Goal: Information Seeking & Learning: Find specific fact

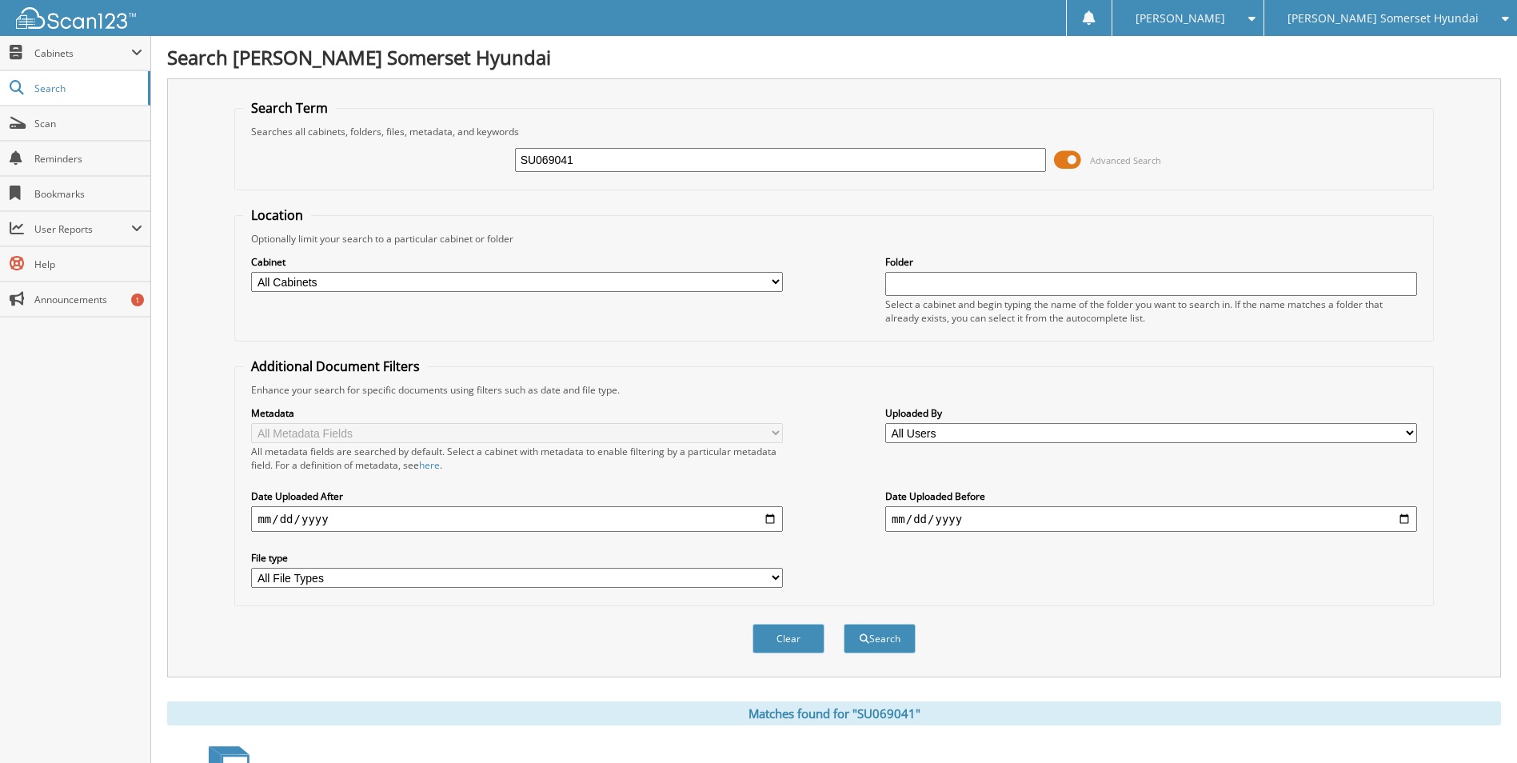
drag, startPoint x: 656, startPoint y: 163, endPoint x: 512, endPoint y: 186, distance: 146.6
click at [512, 186] on fieldset "Search Term Searches all cabinets, folders, files, metadata, and keywords SU069…" at bounding box center [833, 144] width 1198 height 91
paste input "LH207881"
type input "LH207881"
click at [843, 624] on button "Search" at bounding box center [879, 639] width 72 height 30
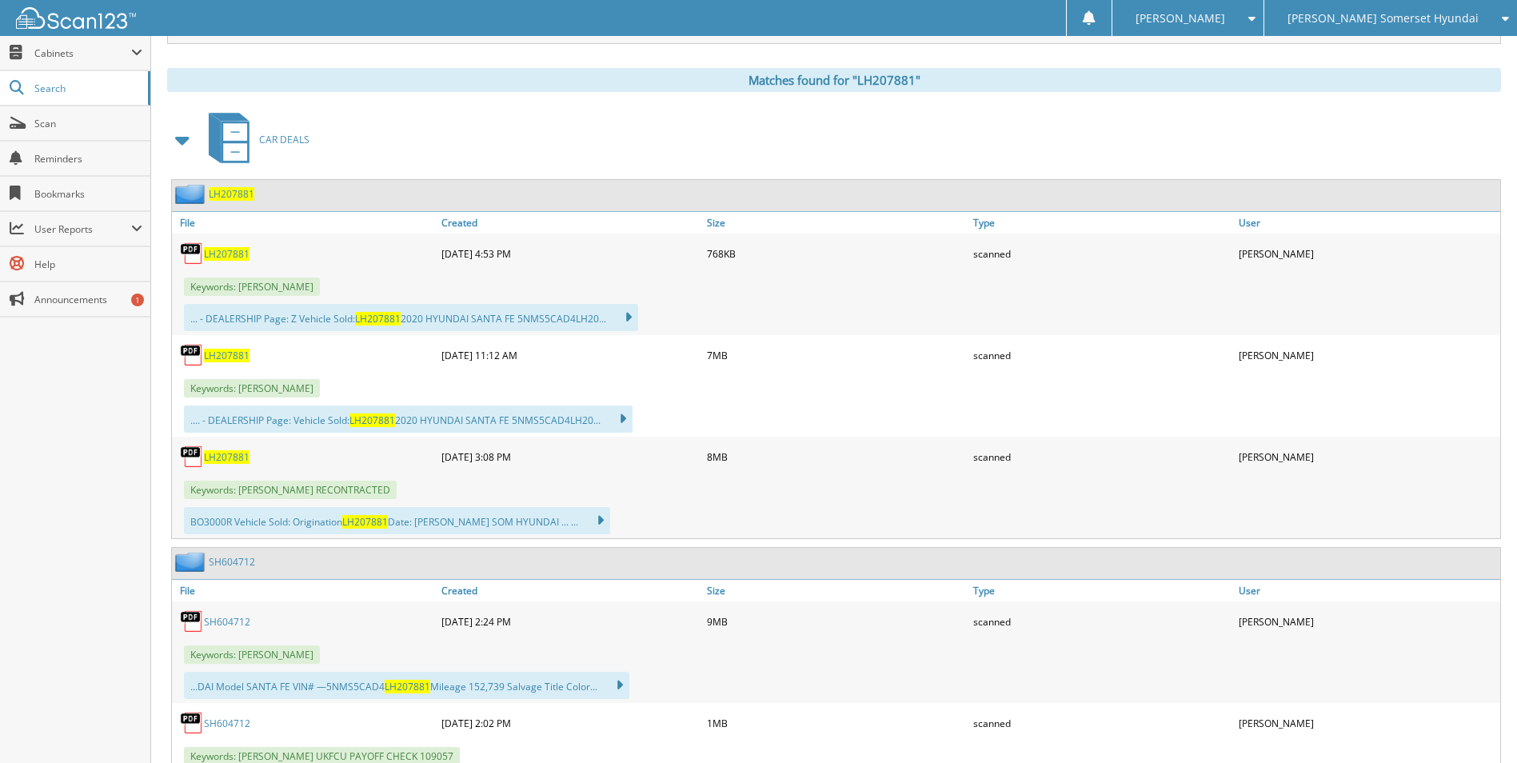
scroll to position [640, 0]
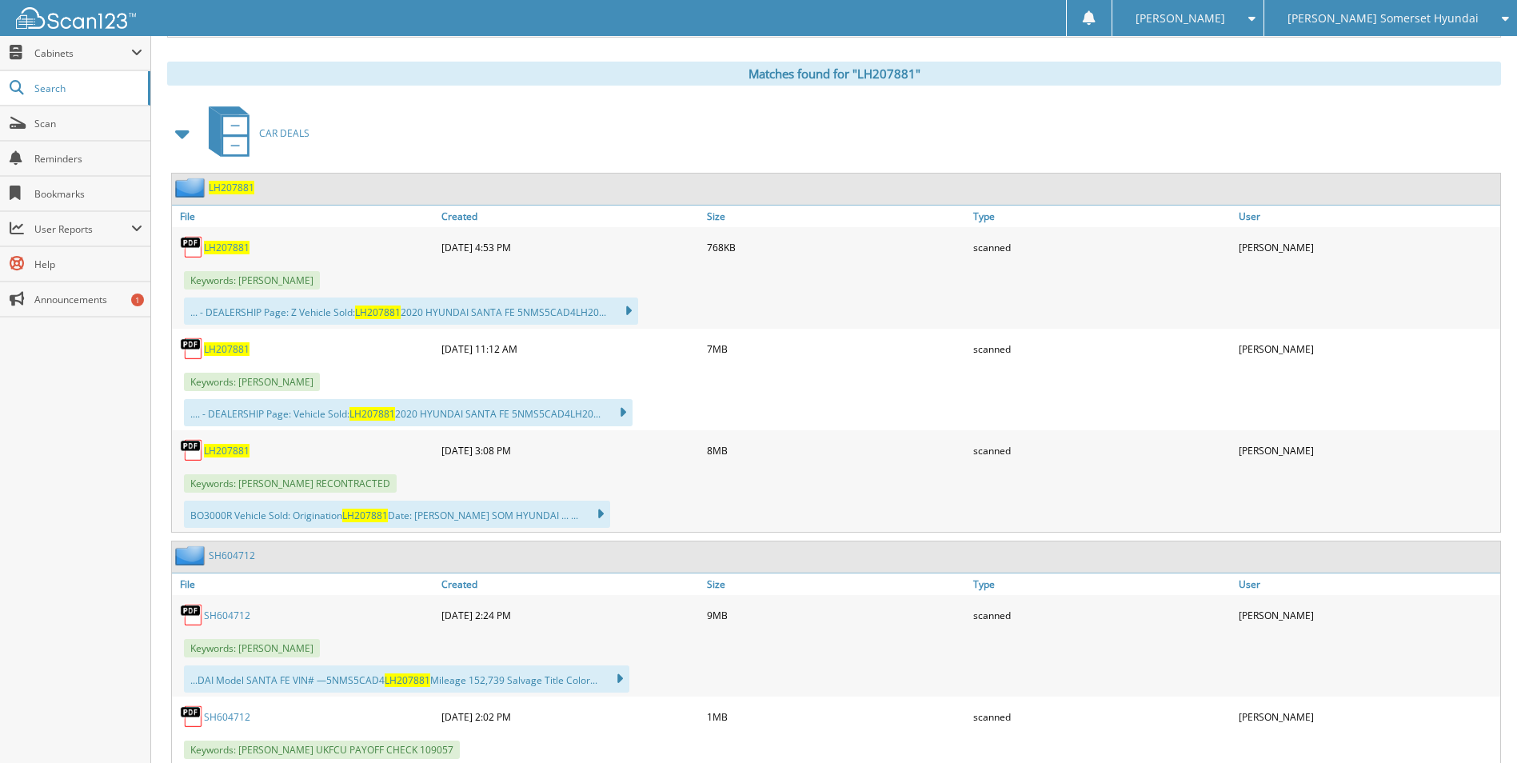
click at [226, 452] on span "LH207881" at bounding box center [227, 451] width 46 height 14
click at [234, 349] on span "LH207881" at bounding box center [227, 349] width 46 height 14
click at [233, 349] on span "LH207881" at bounding box center [227, 349] width 46 height 14
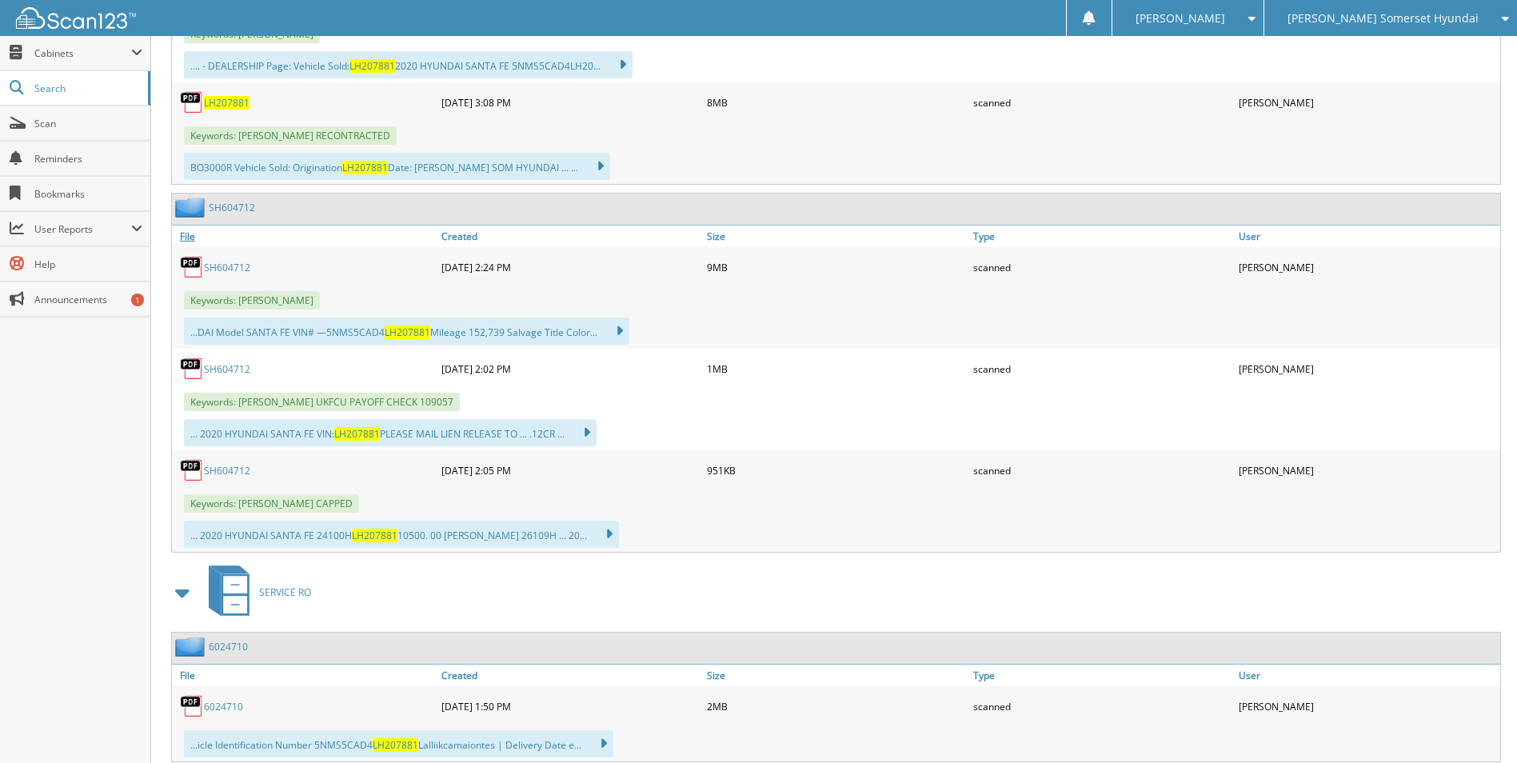
scroll to position [959, 0]
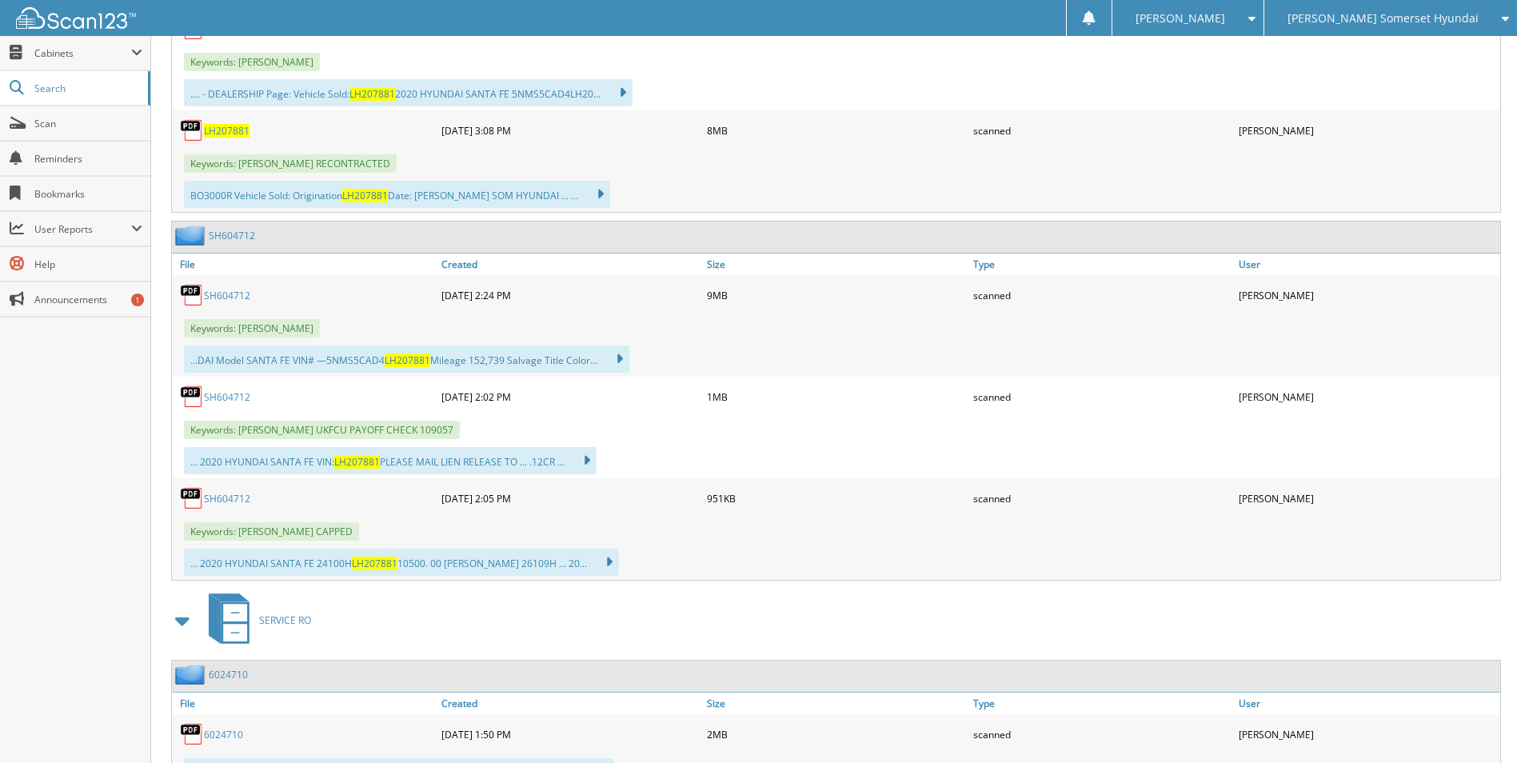
click at [225, 296] on link "SH604712" at bounding box center [227, 296] width 46 height 14
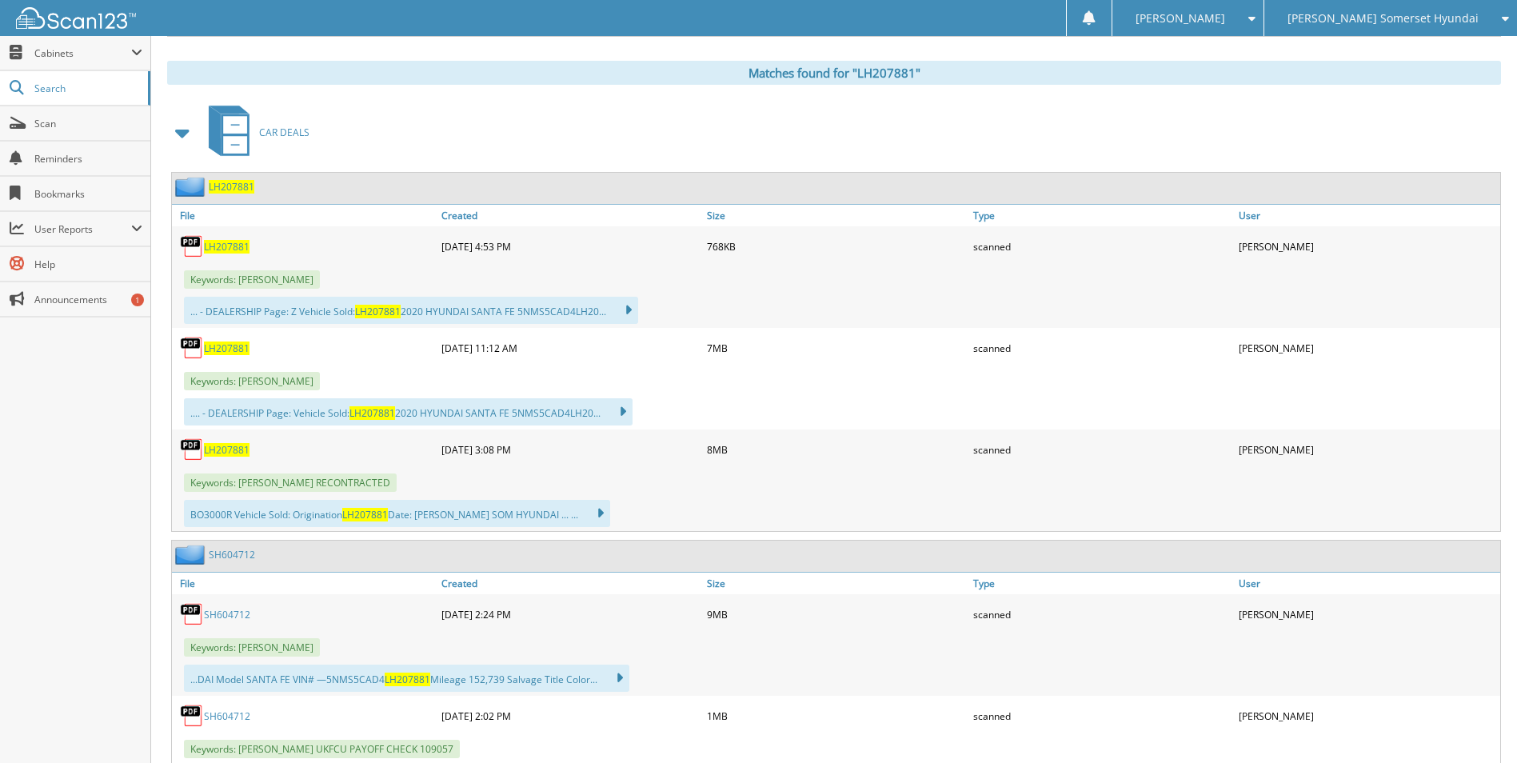
scroll to position [640, 0]
click at [227, 454] on span "LH207881" at bounding box center [227, 451] width 46 height 14
click at [617, 133] on div "CAR DEALS" at bounding box center [834, 133] width 1334 height 63
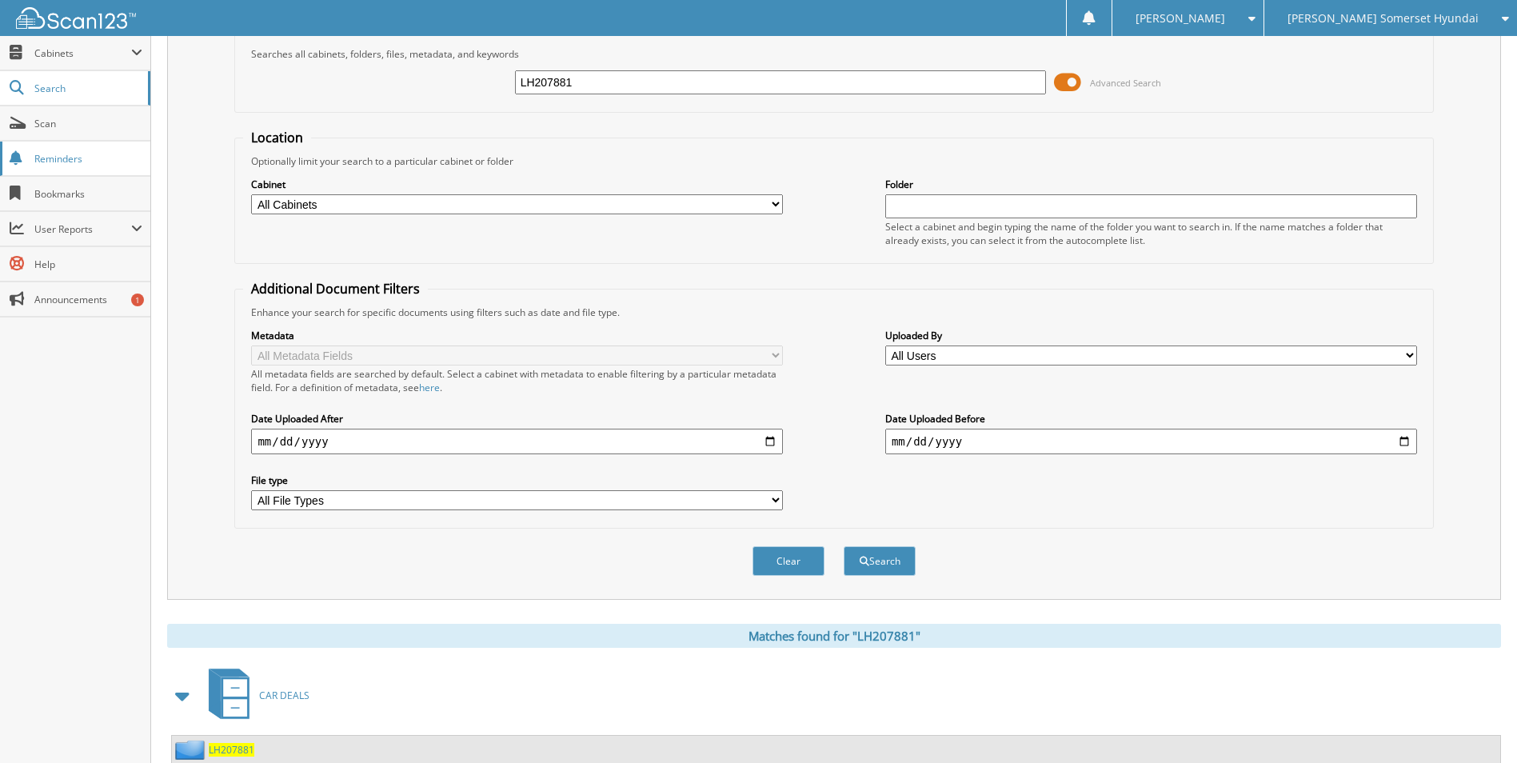
scroll to position [0, 0]
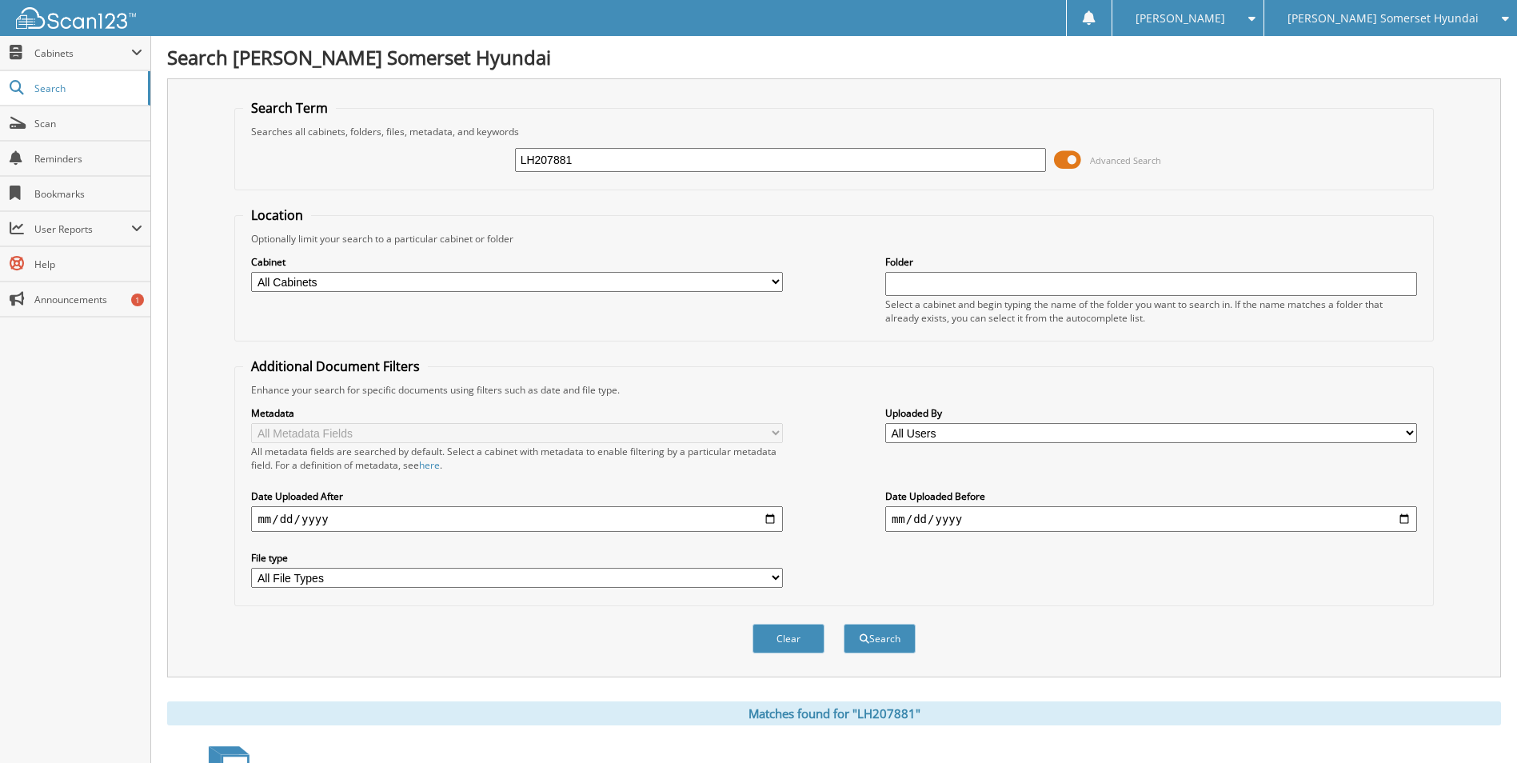
drag, startPoint x: 603, startPoint y: 167, endPoint x: 467, endPoint y: 182, distance: 136.8
click at [465, 185] on fieldset "Search Term Searches all cabinets, folders, files, metadata, and keywords LH207…" at bounding box center [833, 144] width 1198 height 91
paste input "RB006989"
type input "RB006989"
click at [843, 624] on button "Search" at bounding box center [879, 639] width 72 height 30
